Goal: Find specific page/section: Find specific page/section

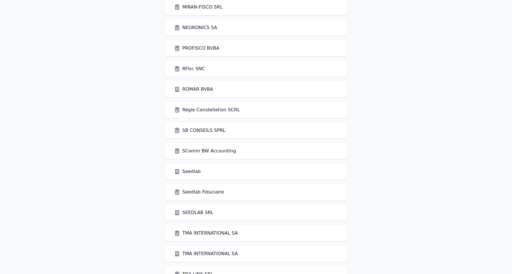
scroll to position [910, 0]
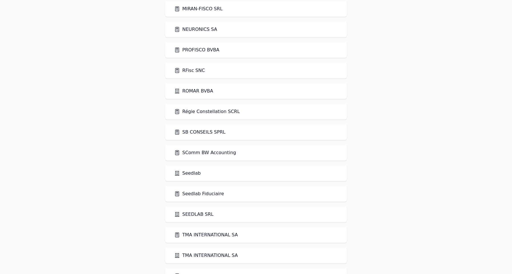
click at [189, 71] on link "RFisc SNC" at bounding box center [189, 70] width 31 height 7
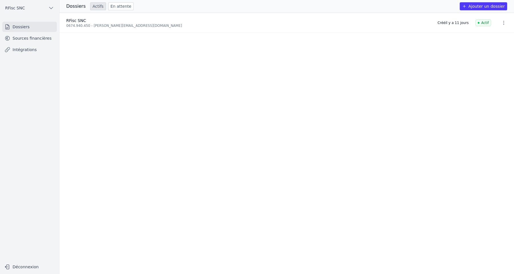
click at [45, 39] on link "Sources financières" at bounding box center [29, 38] width 55 height 10
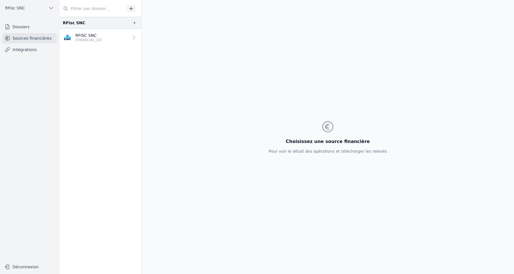
click at [97, 37] on p "RFISC SNC" at bounding box center [88, 36] width 26 height 6
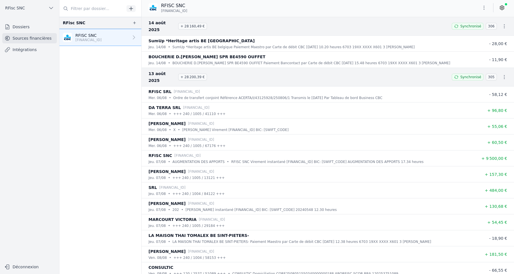
click at [501, 5] on icon at bounding box center [503, 8] width 6 height 6
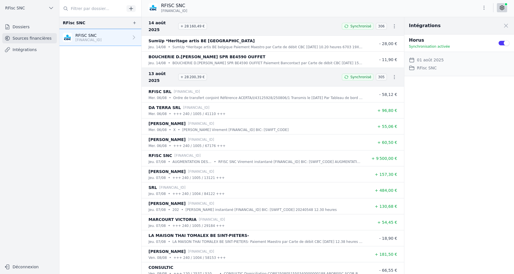
click at [501, 5] on icon at bounding box center [503, 8] width 6 height 6
